Goal: Task Accomplishment & Management: Manage account settings

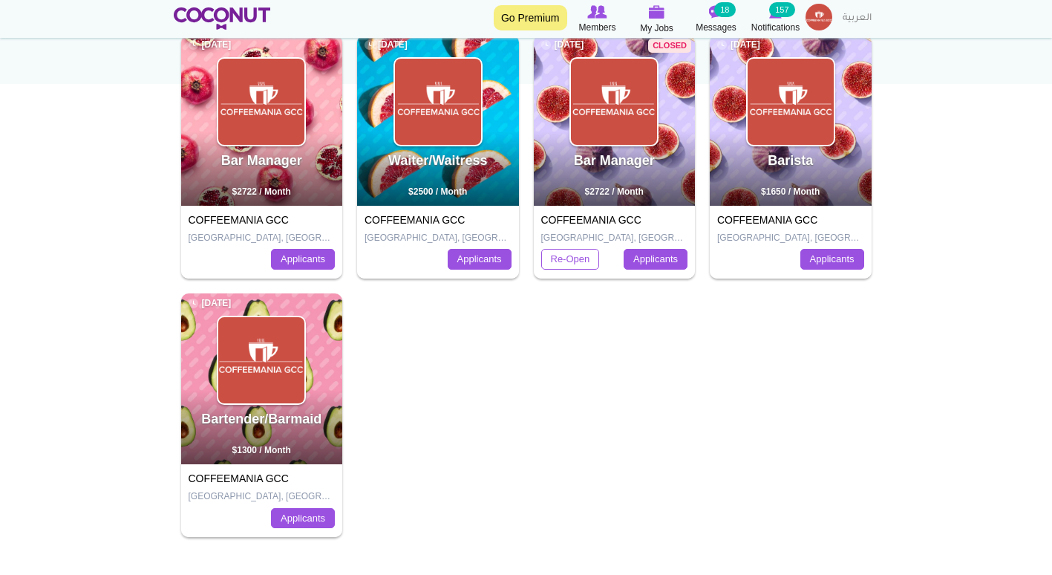
scroll to position [212, 0]
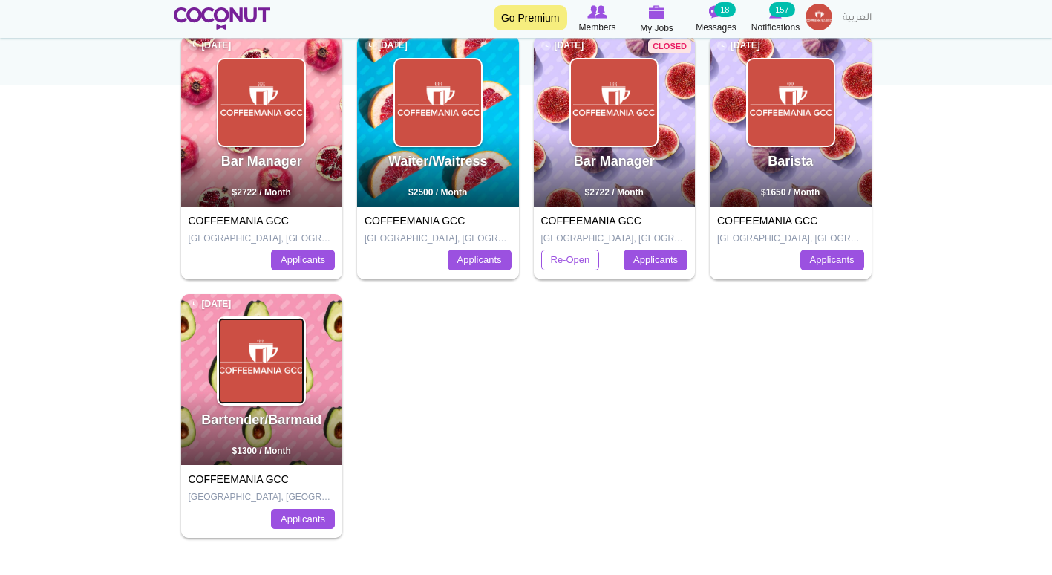
click at [278, 348] on img at bounding box center [261, 361] width 86 height 86
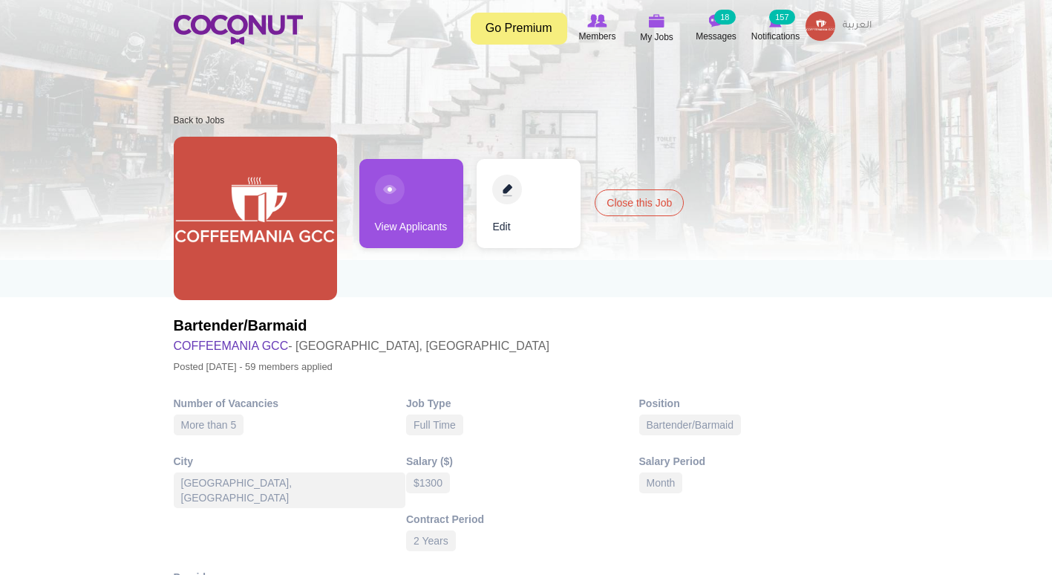
click at [396, 211] on link "View Applicants" at bounding box center [411, 203] width 104 height 89
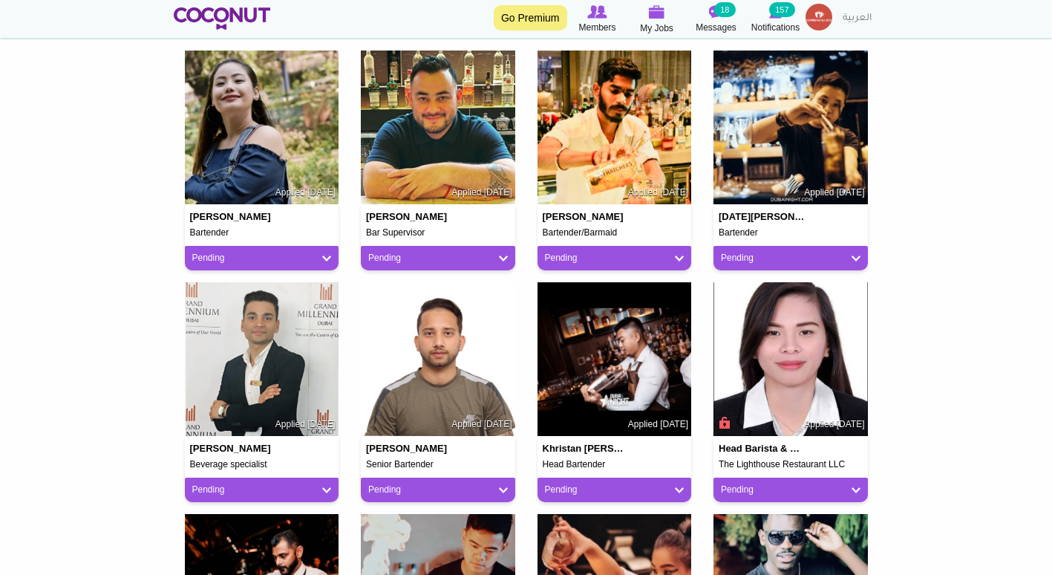
scroll to position [398, 0]
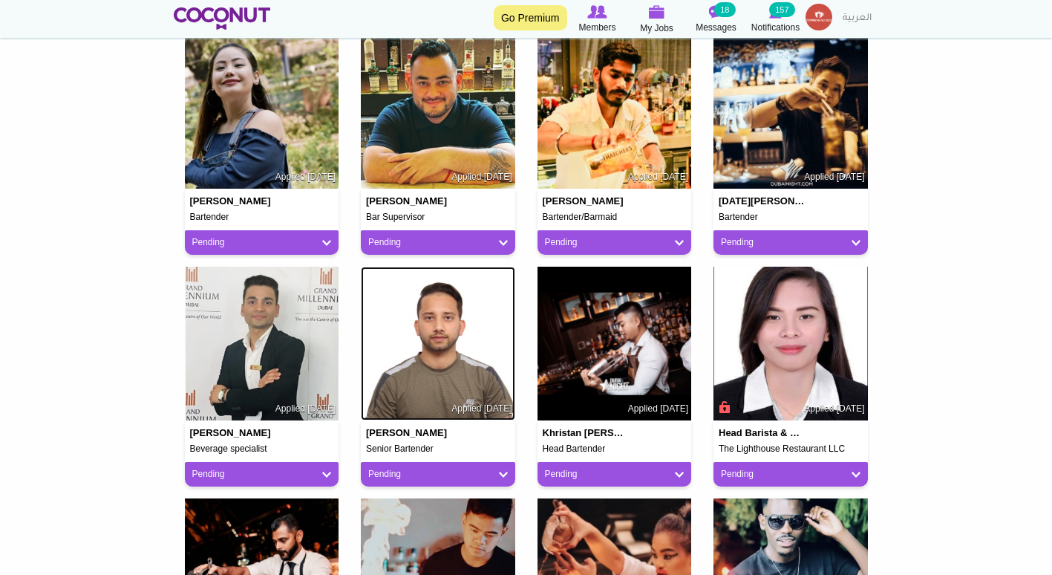
click at [435, 373] on img at bounding box center [438, 344] width 154 height 154
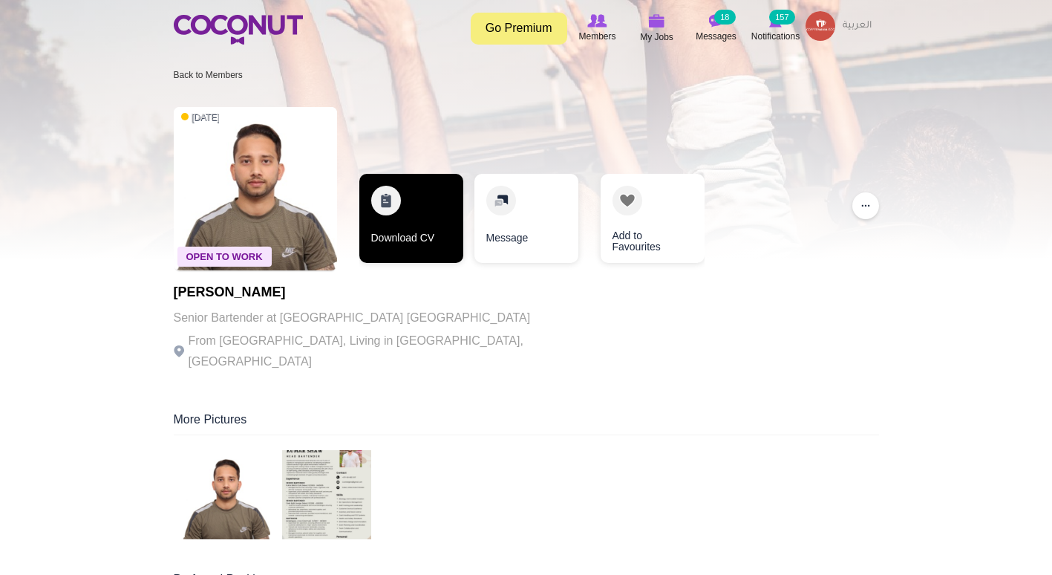
click at [410, 224] on link "Download CV" at bounding box center [411, 218] width 104 height 89
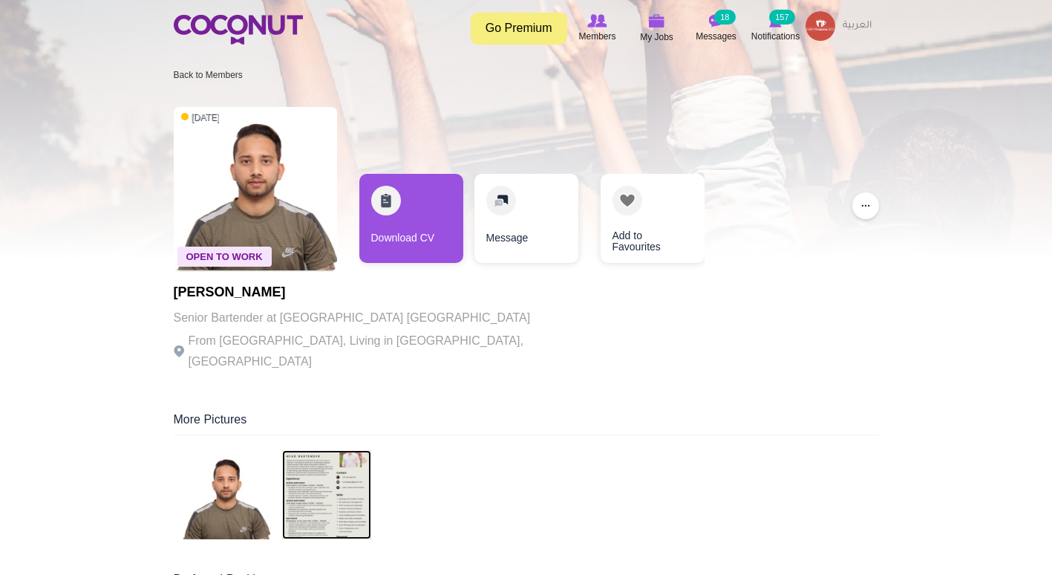
click at [307, 480] on img at bounding box center [326, 494] width 89 height 89
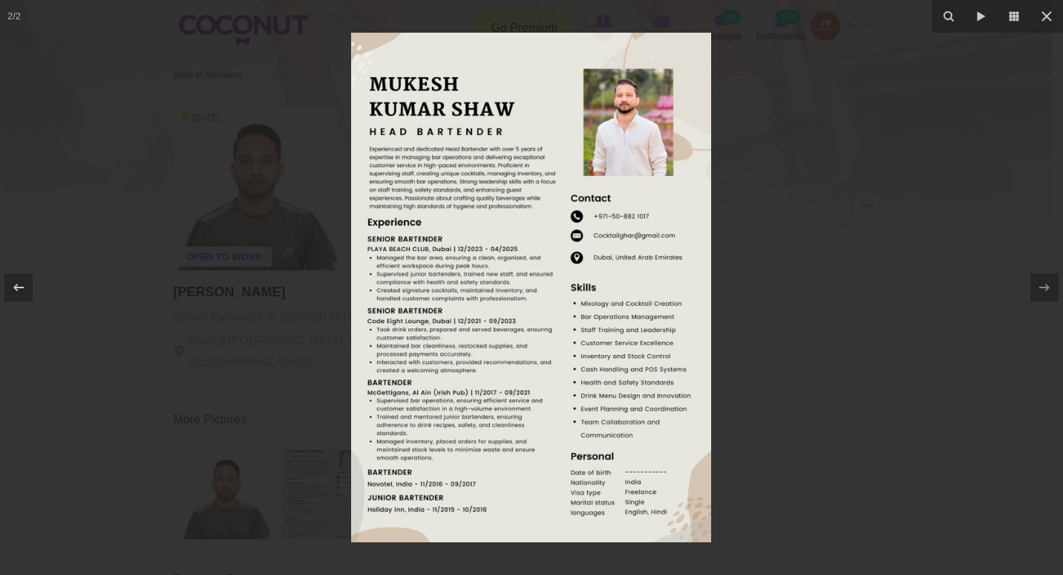
click at [284, 287] on div at bounding box center [531, 287] width 1063 height 575
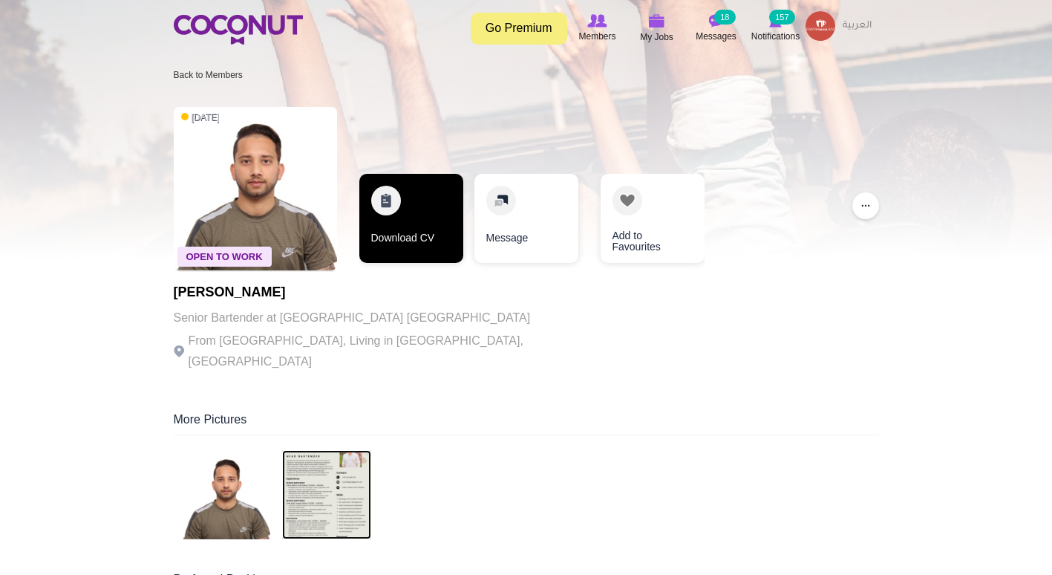
click at [400, 229] on link "Download CV" at bounding box center [411, 218] width 104 height 89
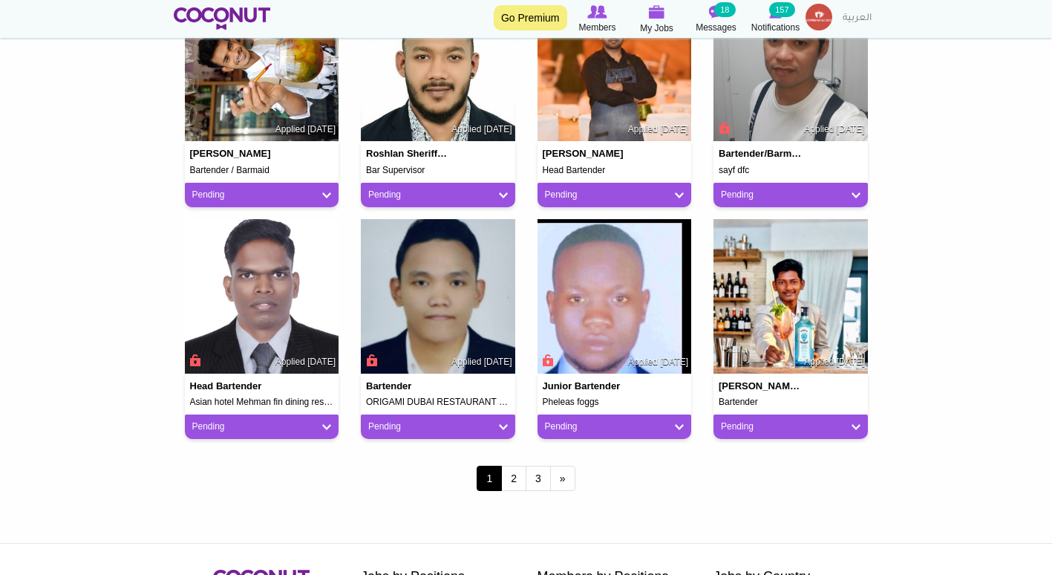
scroll to position [1140, 0]
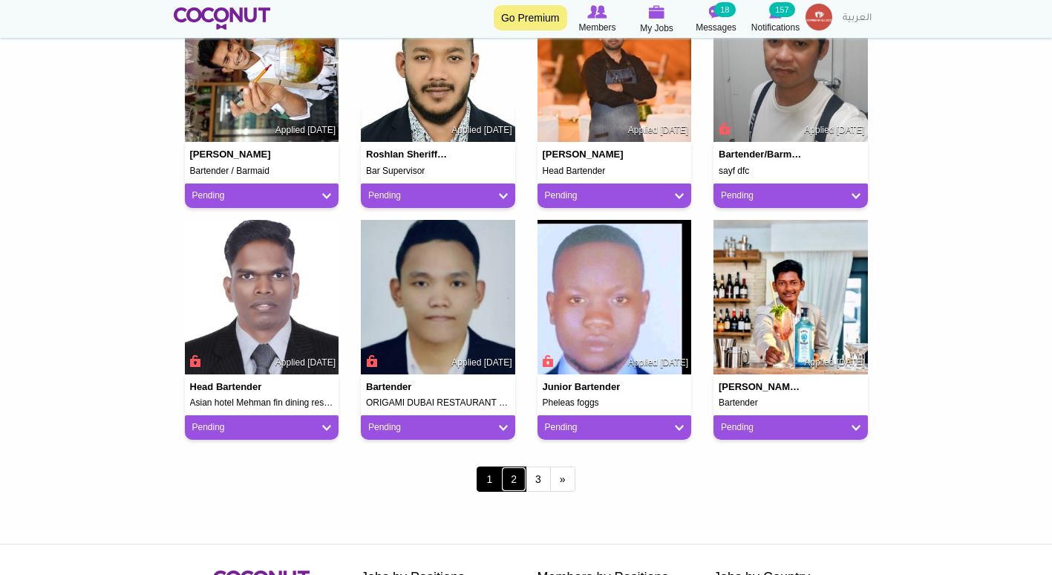
click at [518, 482] on link "2" at bounding box center [513, 478] width 25 height 25
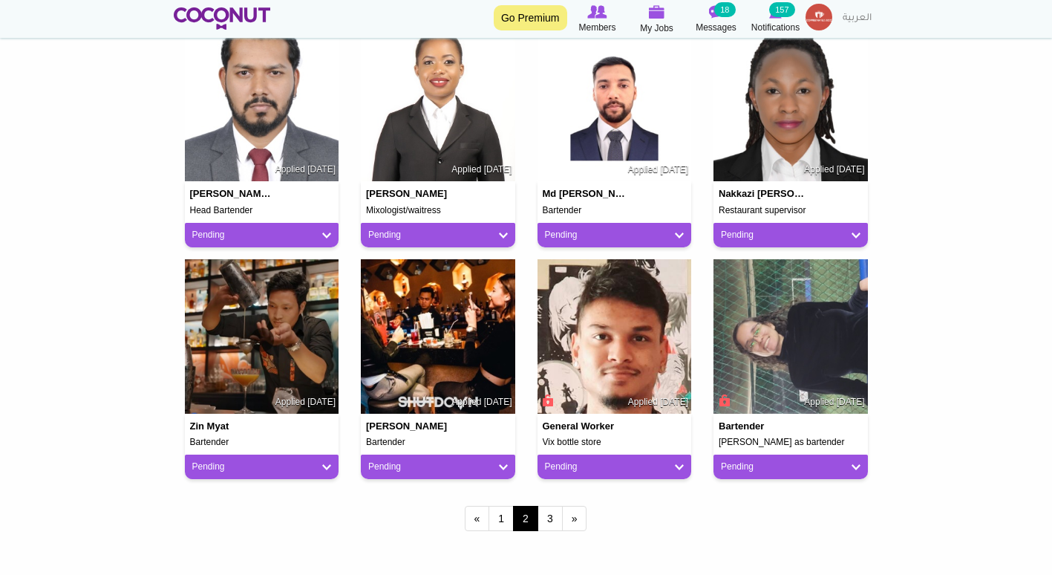
scroll to position [1100, 0]
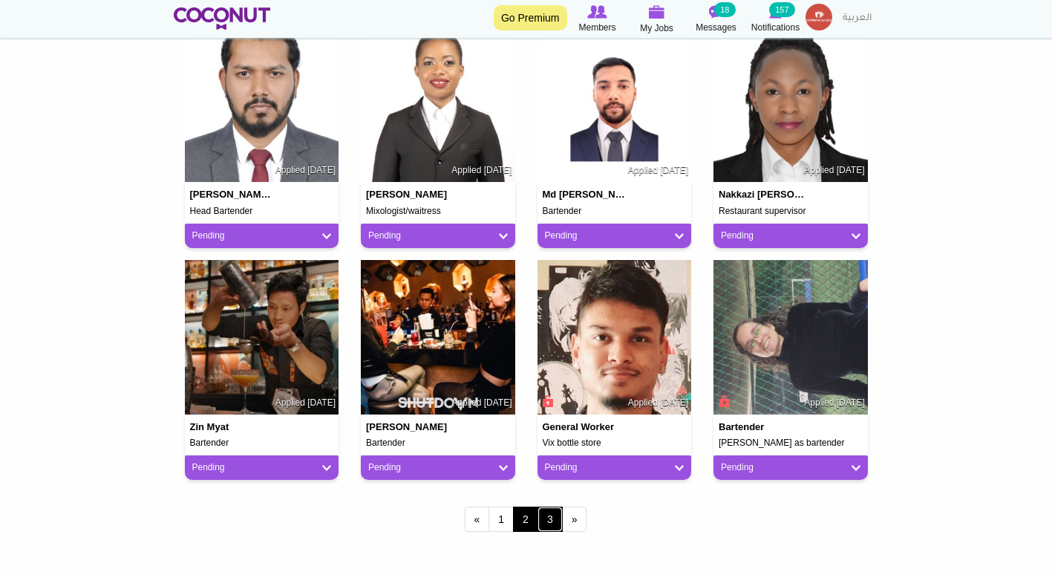
click at [550, 520] on link "3" at bounding box center [550, 518] width 25 height 25
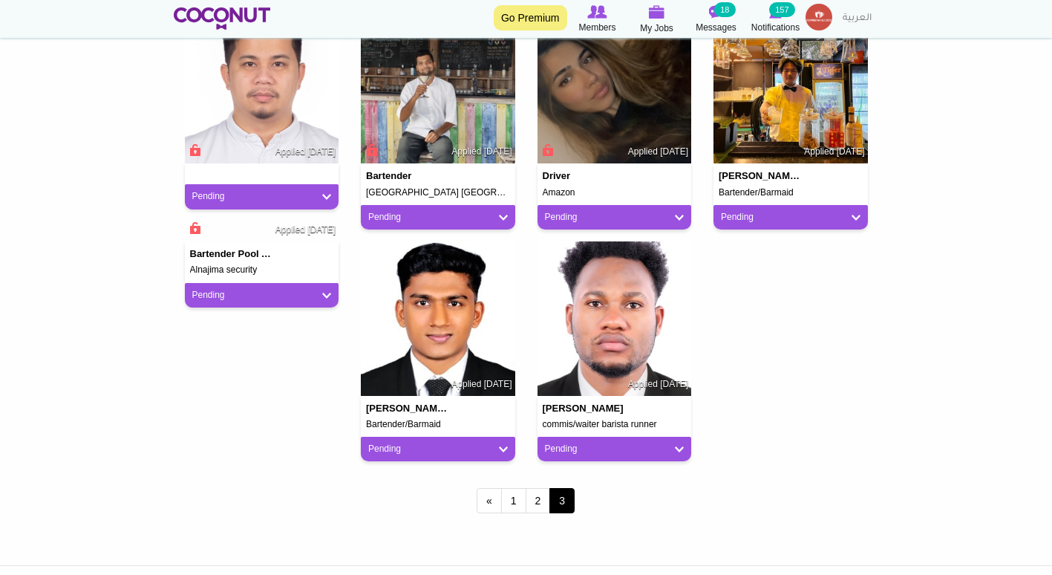
scroll to position [1120, 0]
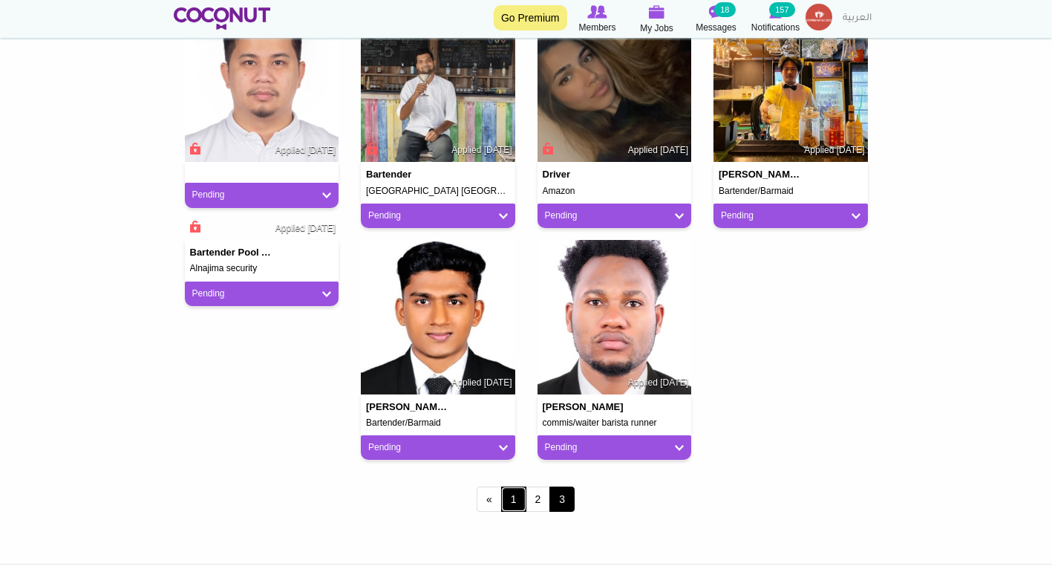
click at [515, 498] on link "1" at bounding box center [513, 498] width 25 height 25
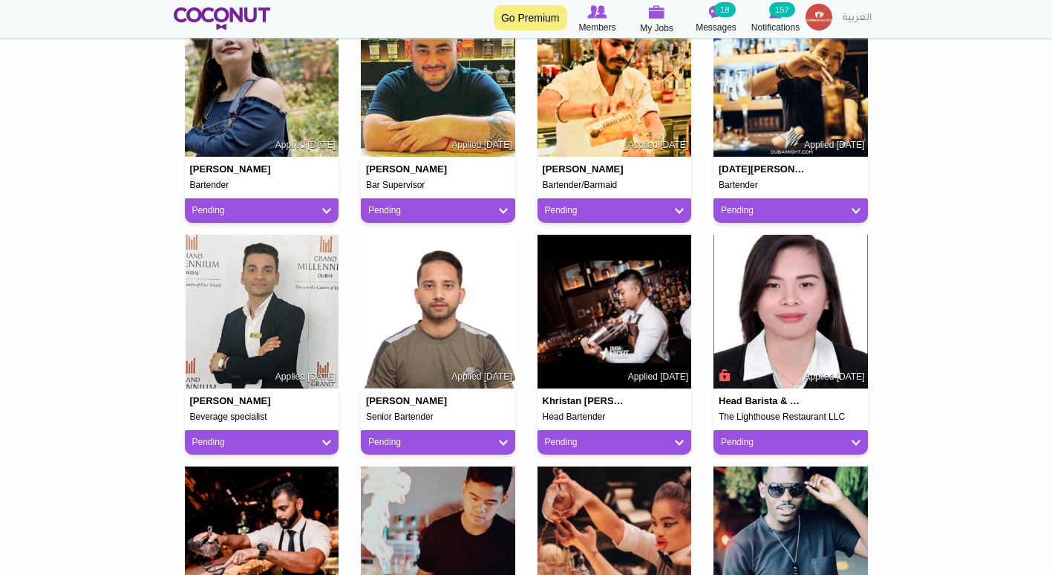
scroll to position [434, 0]
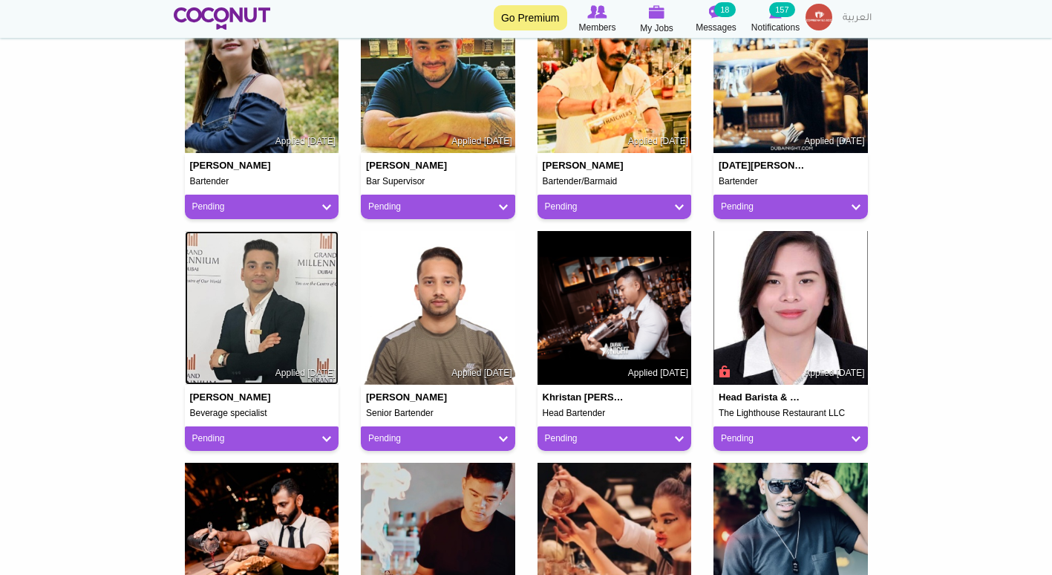
click at [228, 339] on img at bounding box center [262, 308] width 154 height 154
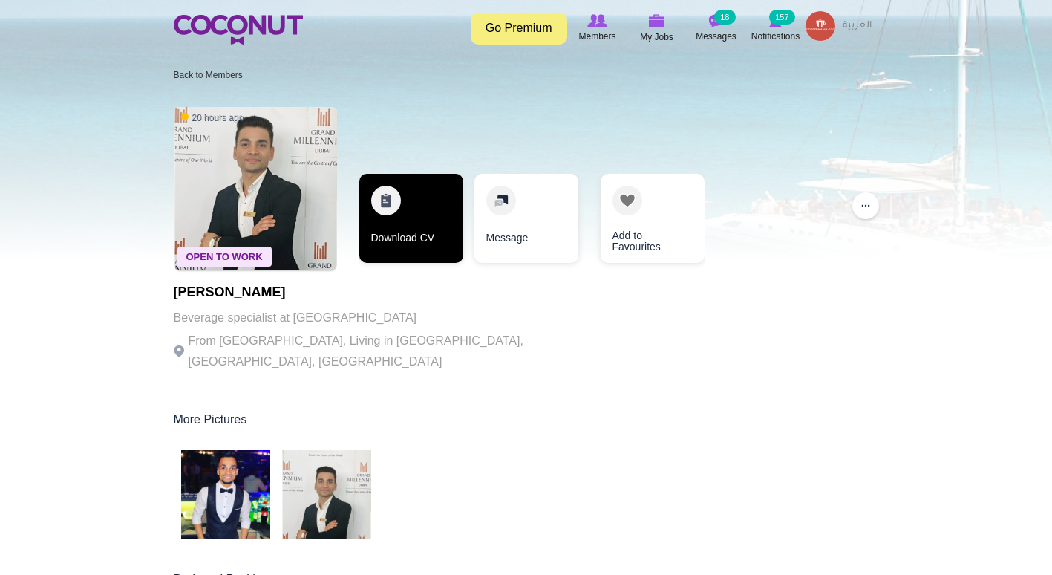
click at [408, 248] on link "Download CV" at bounding box center [411, 218] width 104 height 89
click at [392, 253] on link "Download CV" at bounding box center [411, 218] width 104 height 89
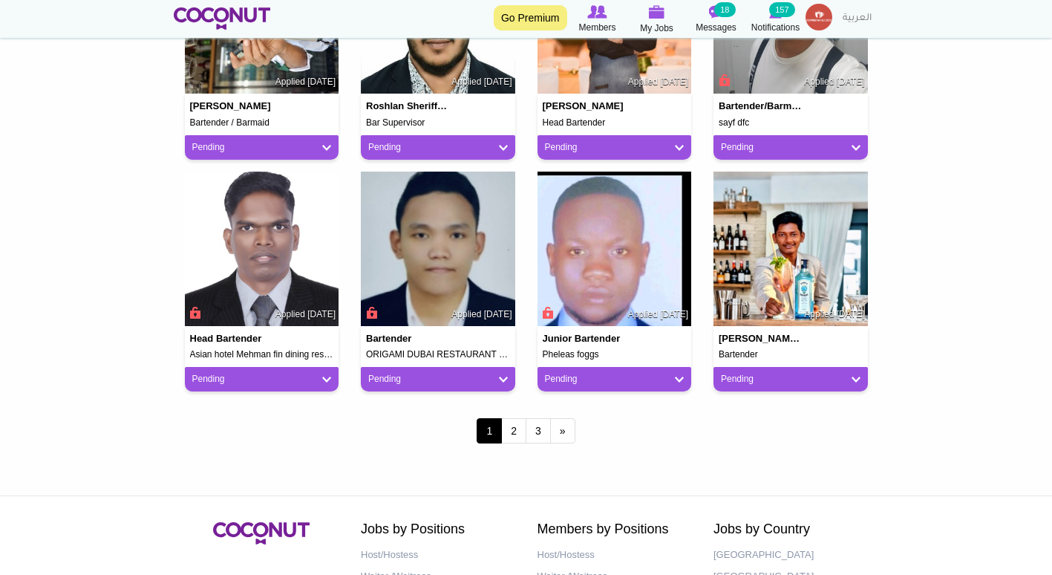
scroll to position [1187, 0]
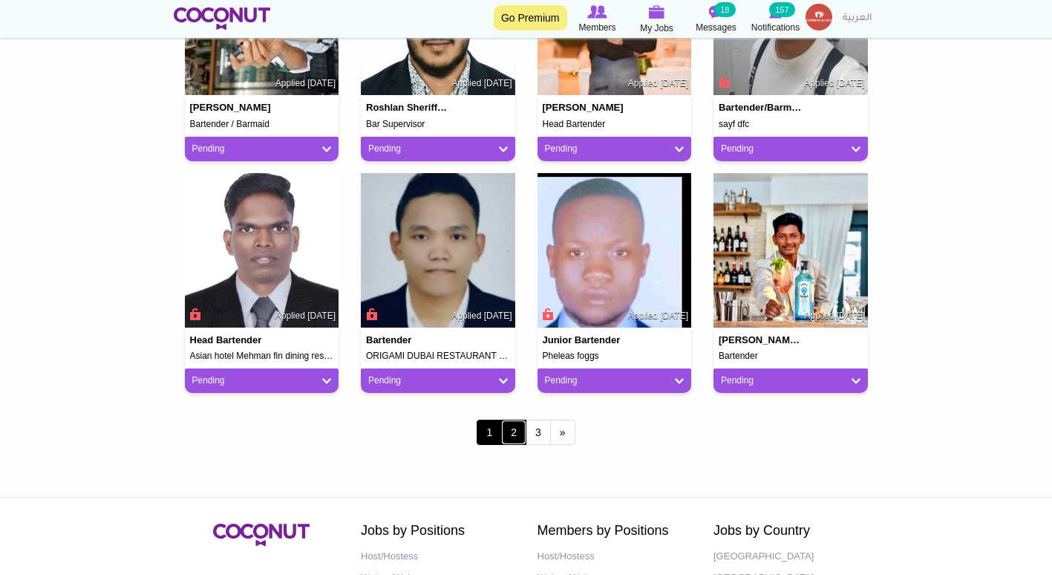
click at [518, 443] on link "2" at bounding box center [513, 432] width 25 height 25
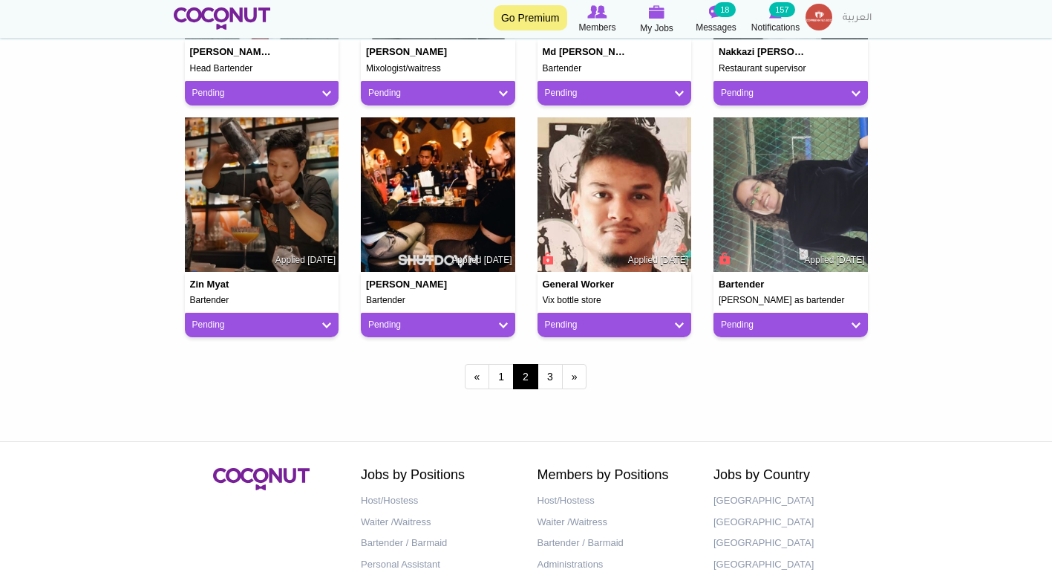
scroll to position [1245, 0]
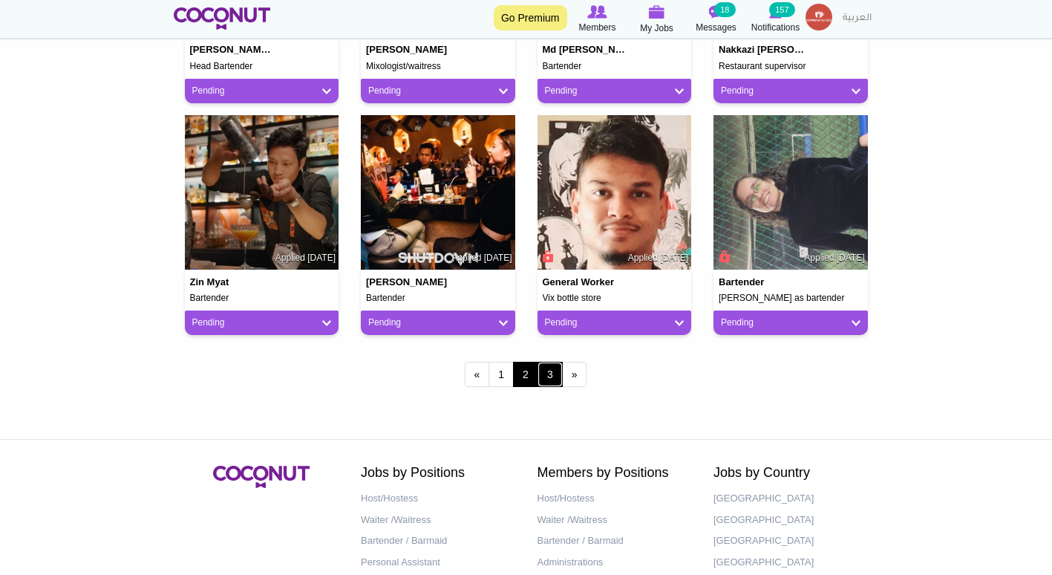
click at [553, 369] on link "3" at bounding box center [550, 374] width 25 height 25
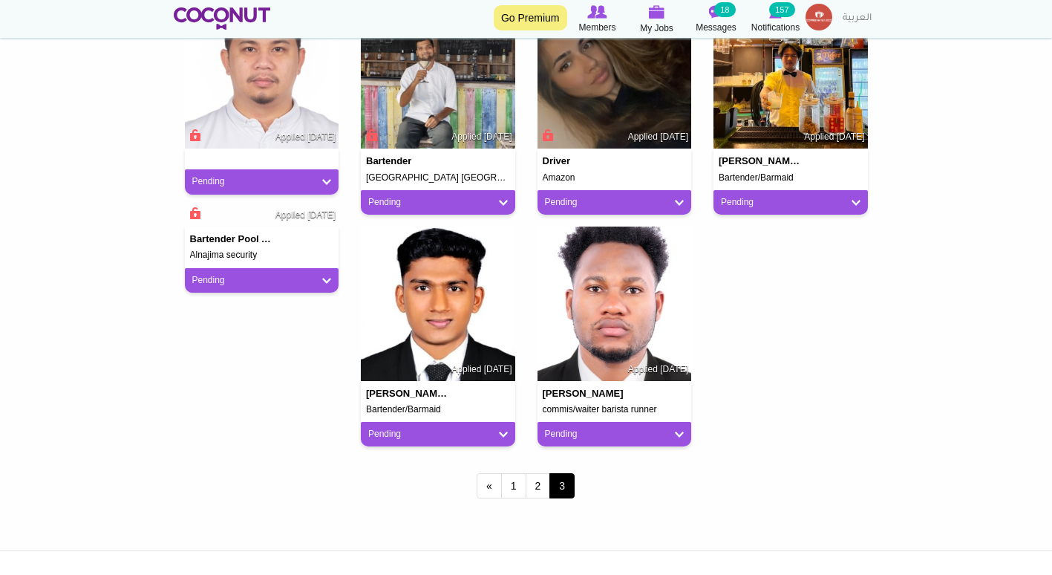
scroll to position [1138, 0]
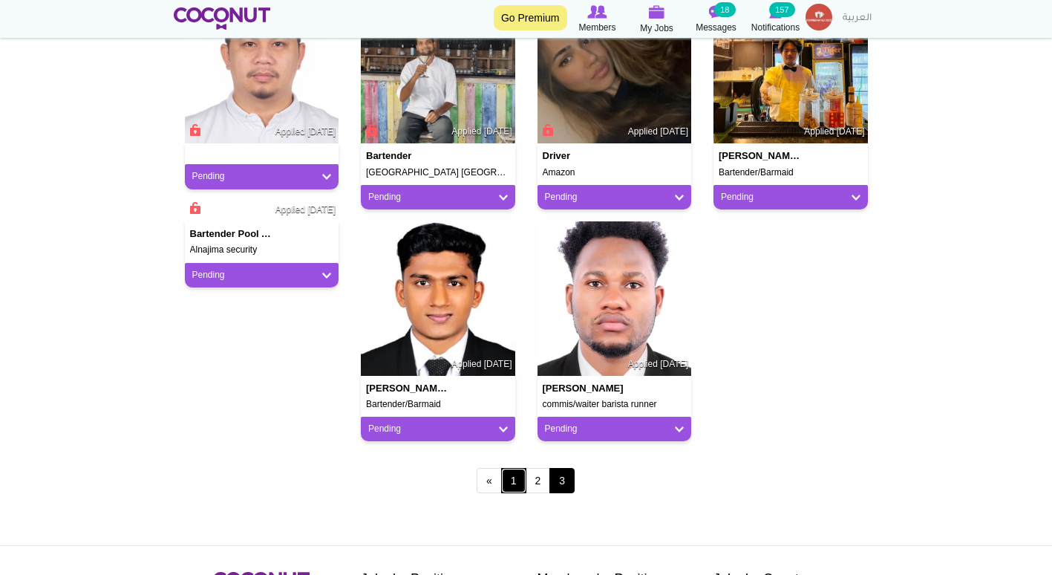
click at [518, 480] on link "1" at bounding box center [513, 480] width 25 height 25
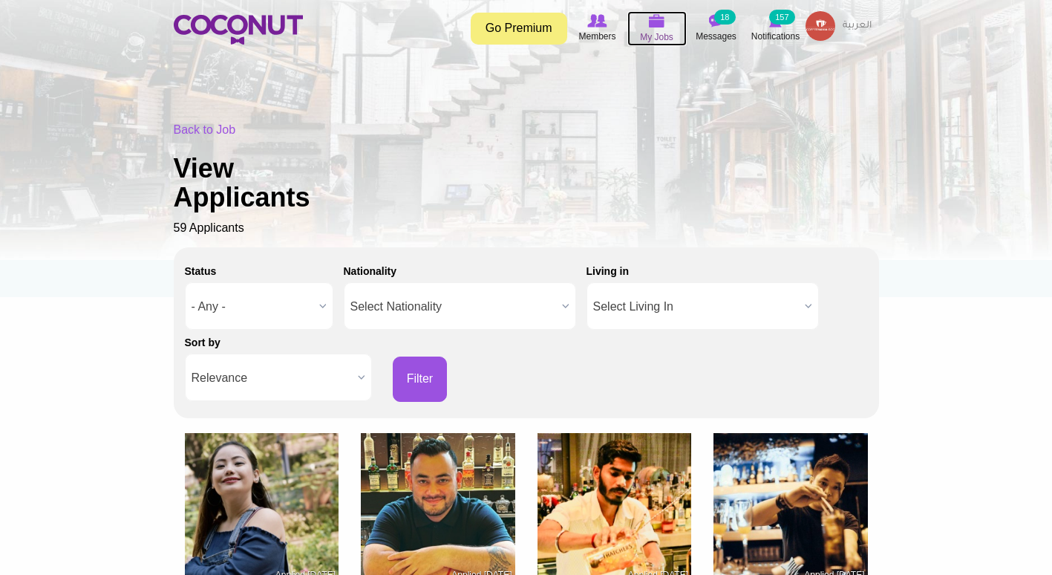
click at [665, 36] on span "My Jobs" at bounding box center [656, 37] width 33 height 15
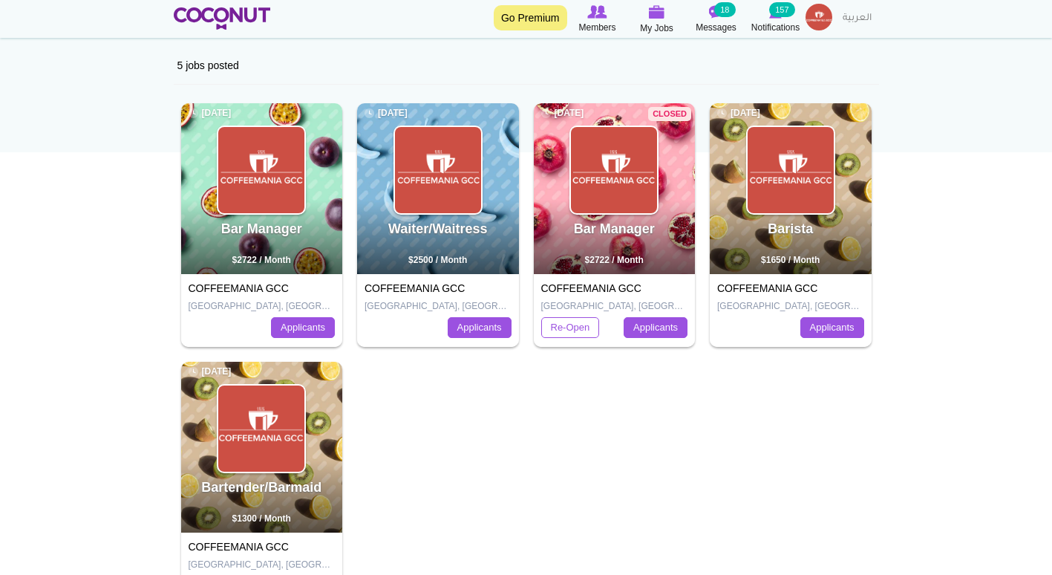
scroll to position [149, 0]
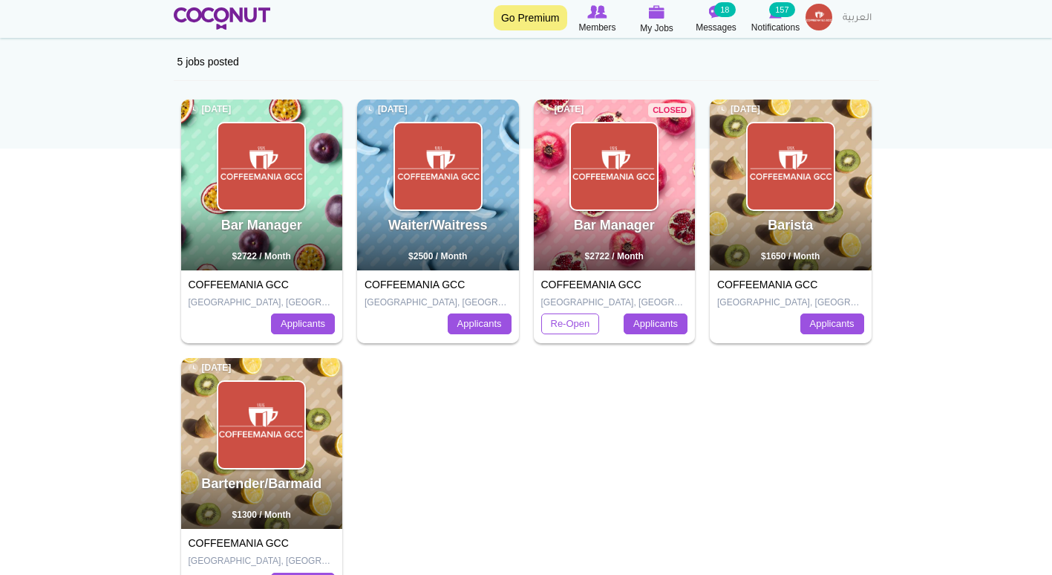
click at [796, 249] on div "Barista 3 months ago $1650 / Month" at bounding box center [791, 185] width 162 height 171
click at [800, 169] on img at bounding box center [791, 166] width 86 height 86
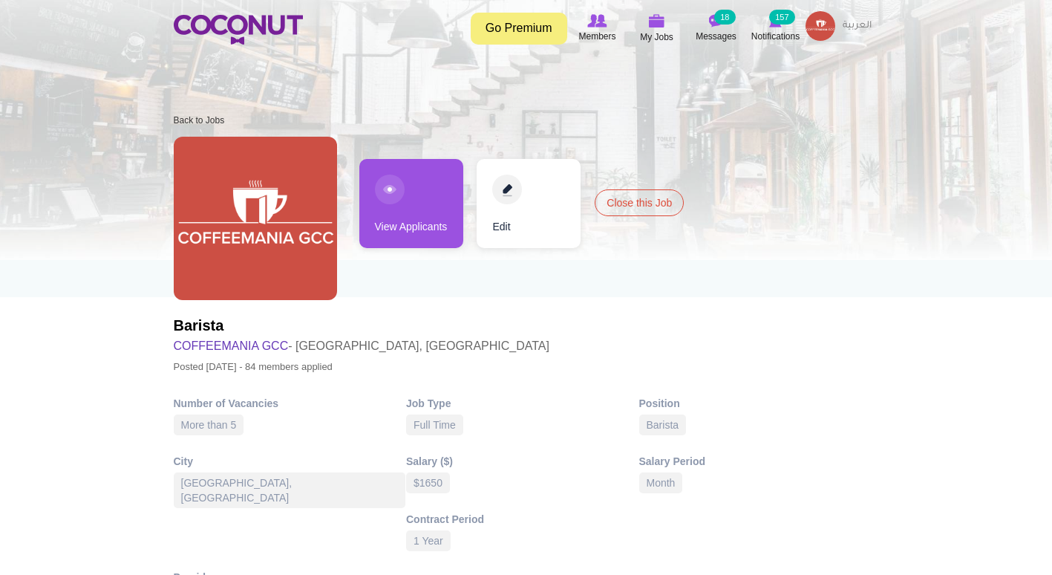
click at [387, 219] on link "View Applicants" at bounding box center [411, 203] width 104 height 89
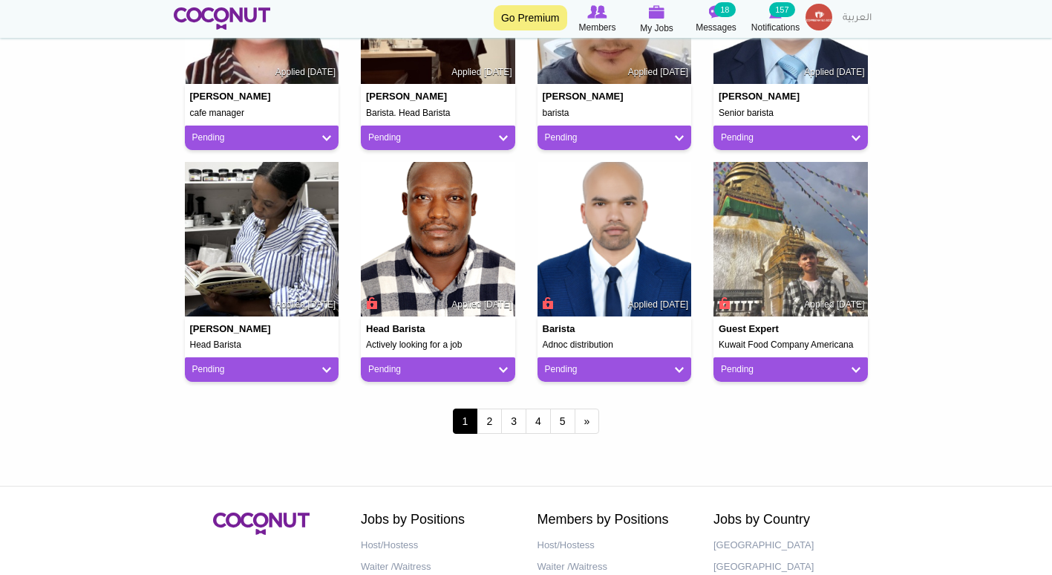
scroll to position [1199, 0]
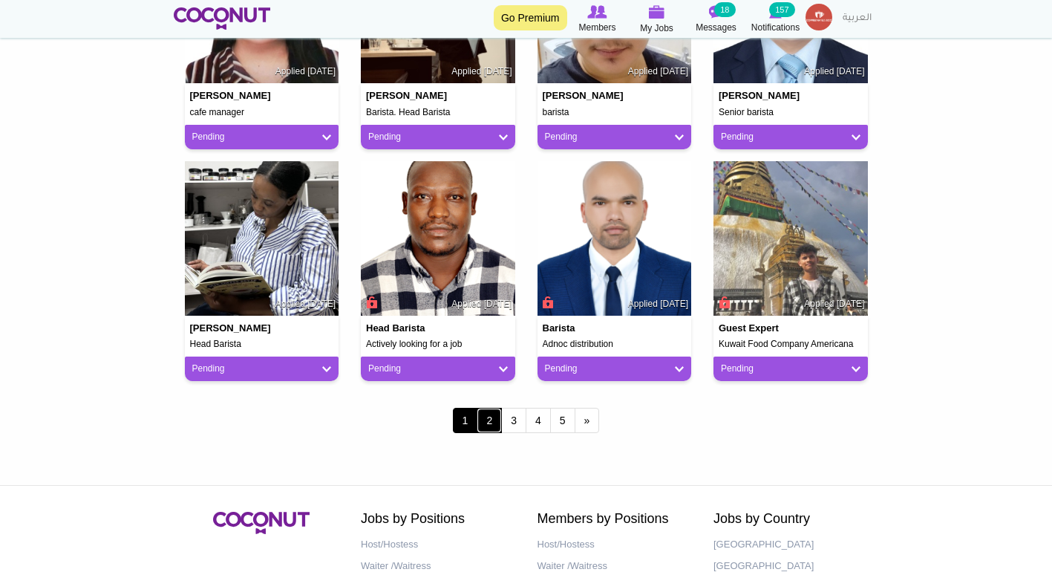
click at [489, 418] on link "2" at bounding box center [489, 420] width 25 height 25
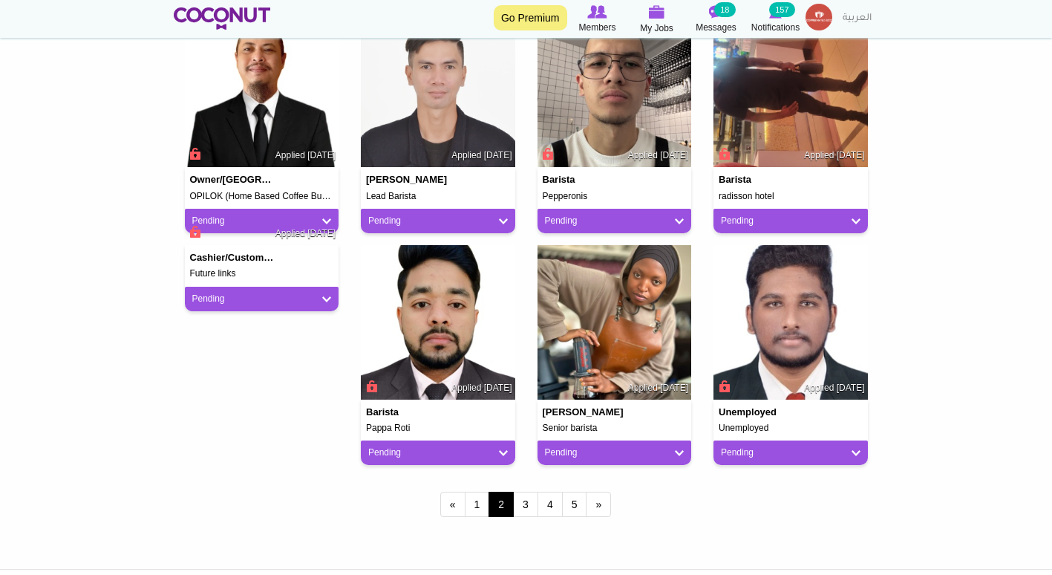
scroll to position [1115, 0]
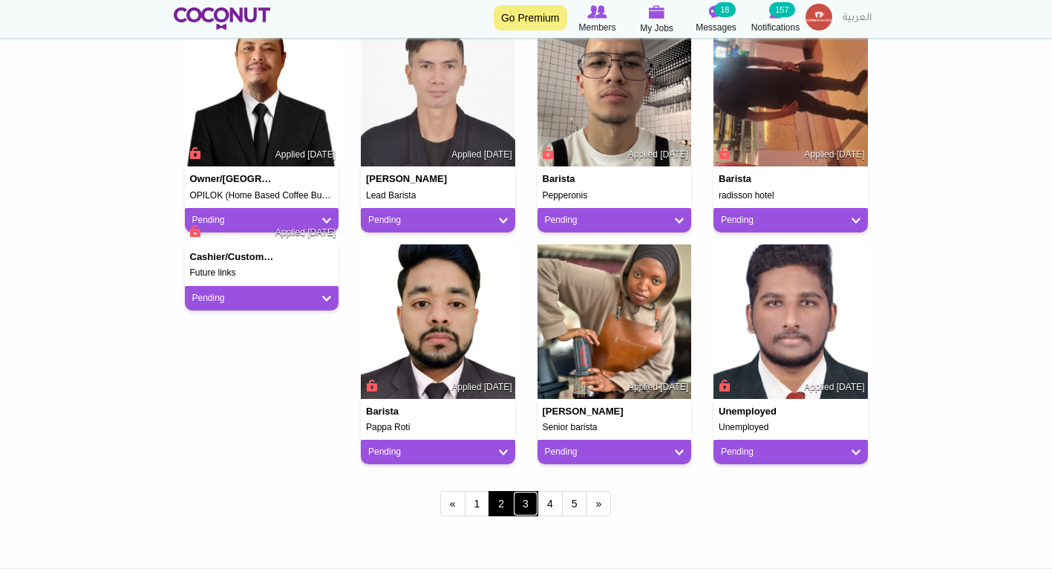
click at [530, 505] on link "3" at bounding box center [525, 503] width 25 height 25
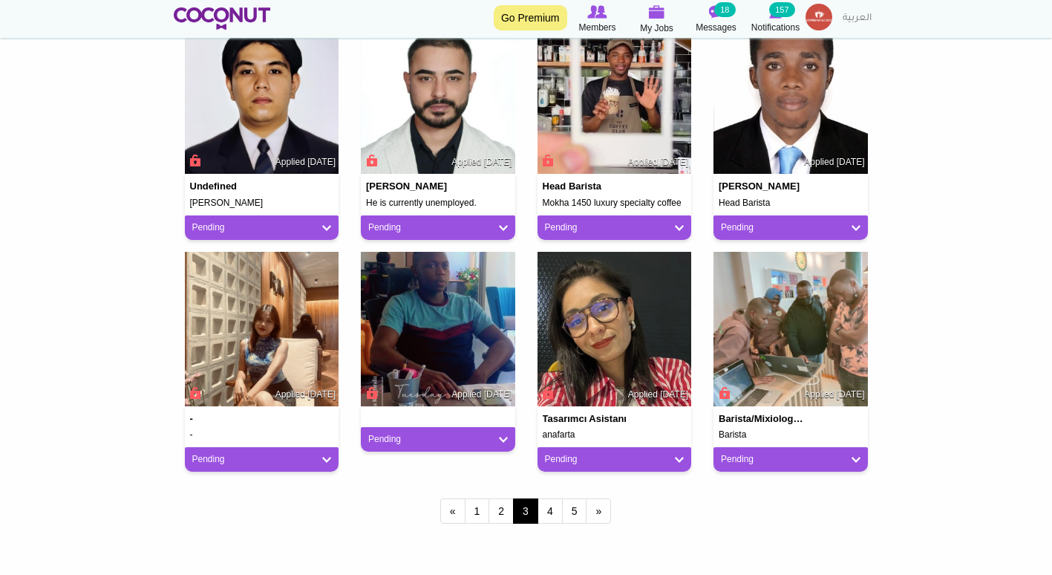
scroll to position [1107, 0]
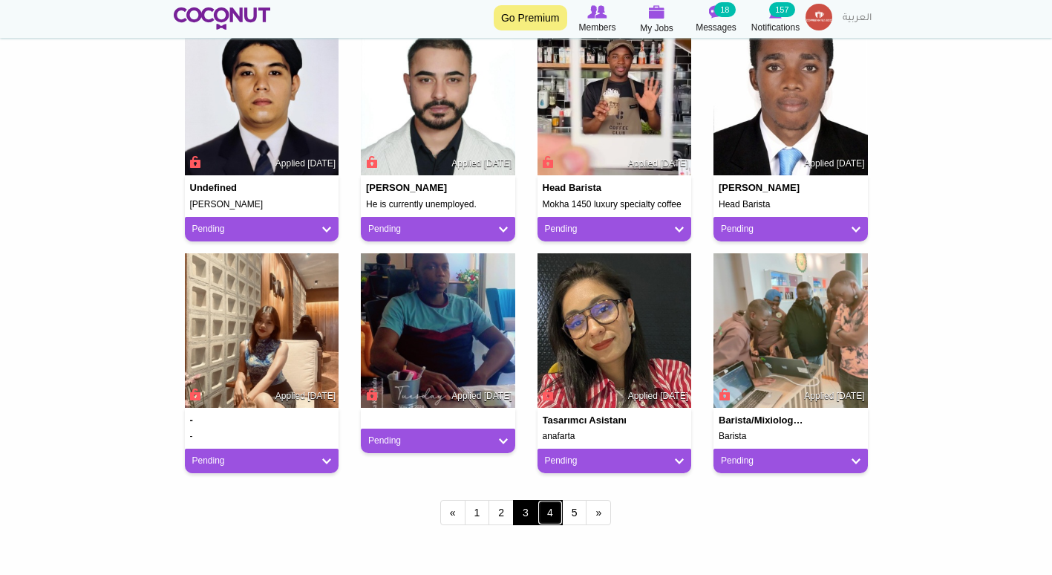
click at [544, 510] on link "4" at bounding box center [550, 512] width 25 height 25
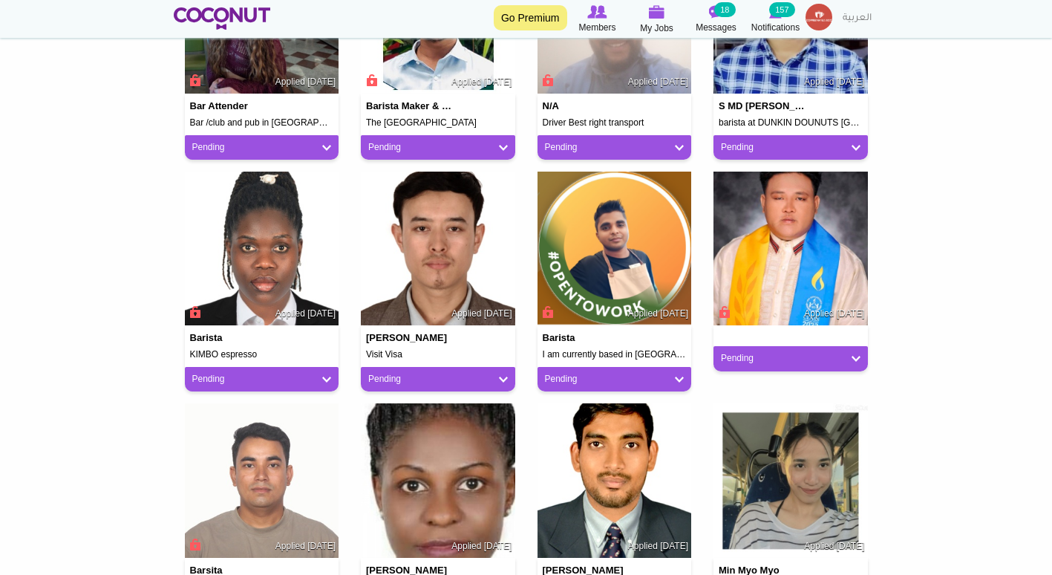
scroll to position [1130, 0]
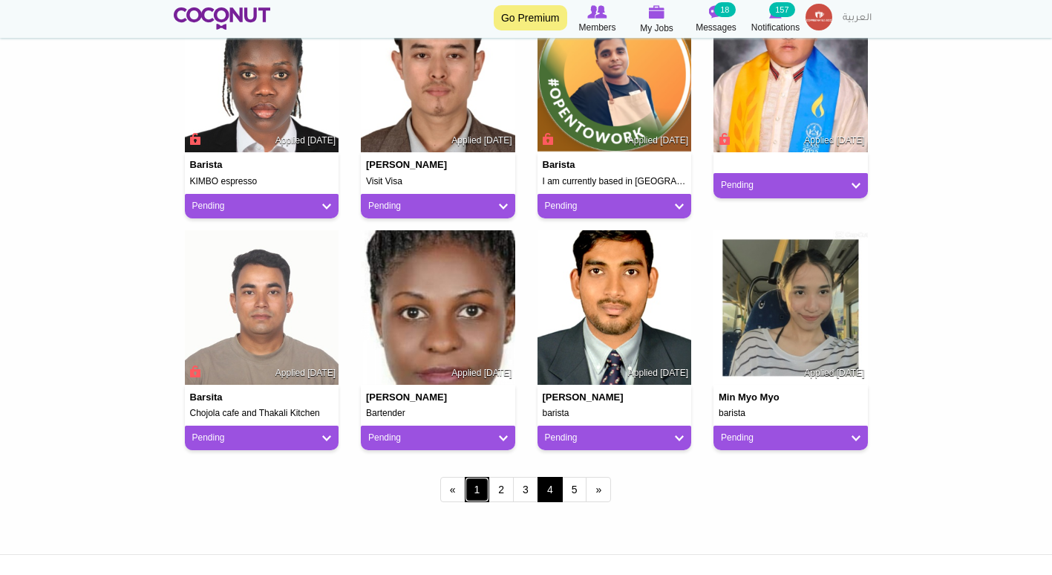
click at [479, 490] on link "1" at bounding box center [477, 489] width 25 height 25
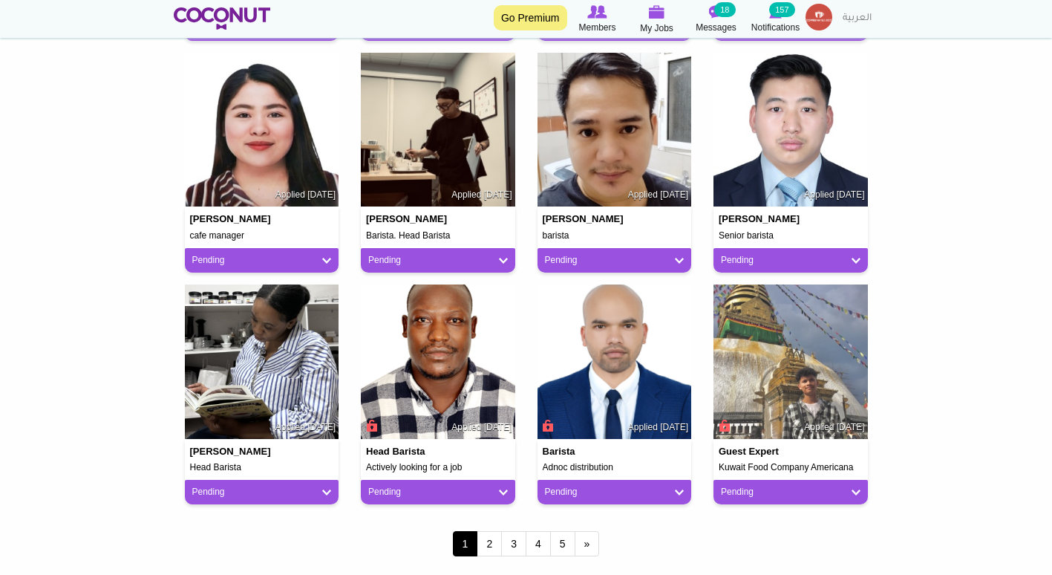
scroll to position [1076, 0]
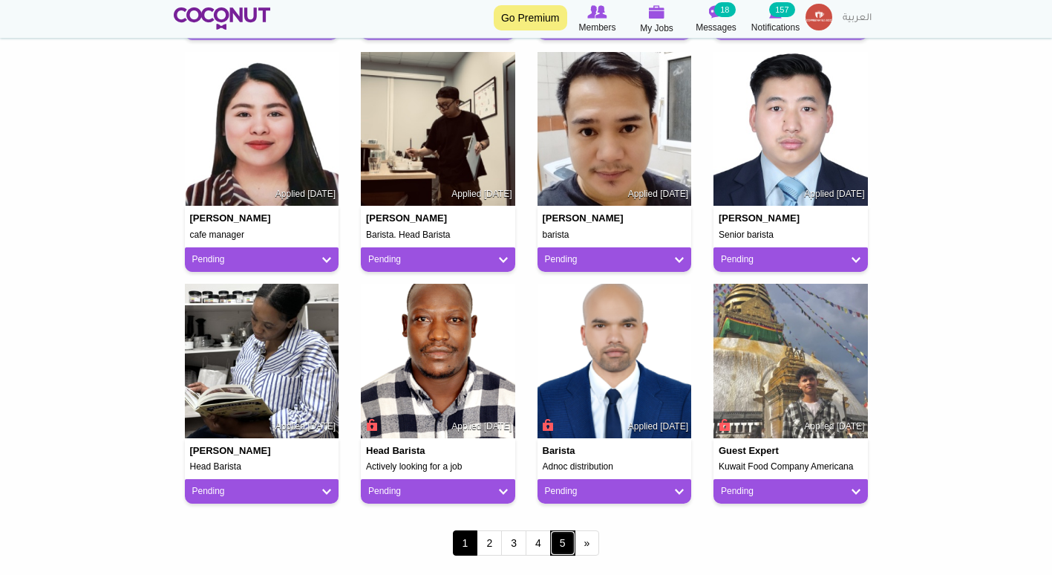
click at [564, 551] on link "5" at bounding box center [562, 542] width 25 height 25
